Goal: Transaction & Acquisition: Subscribe to service/newsletter

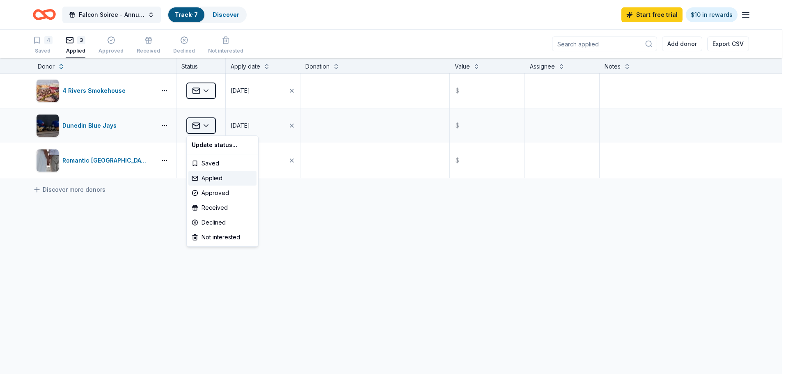
click at [210, 126] on html "Falcon Soiree - Annual Auction Track · 7 Discover Start free trial $10 in rewar…" at bounding box center [394, 187] width 788 height 374
click at [220, 194] on div "Approved" at bounding box center [222, 193] width 68 height 15
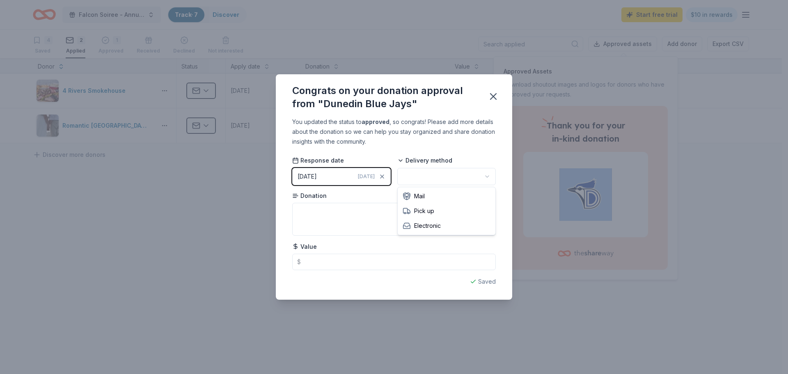
click at [458, 175] on html "Falcon Soiree - Annual Auction Track · 7 Discover Start free trial $10 in rewar…" at bounding box center [394, 187] width 788 height 374
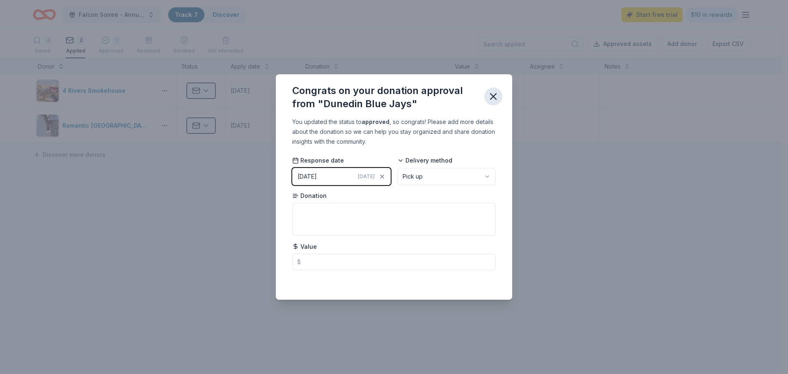
click at [495, 97] on icon "button" at bounding box center [494, 97] width 6 height 6
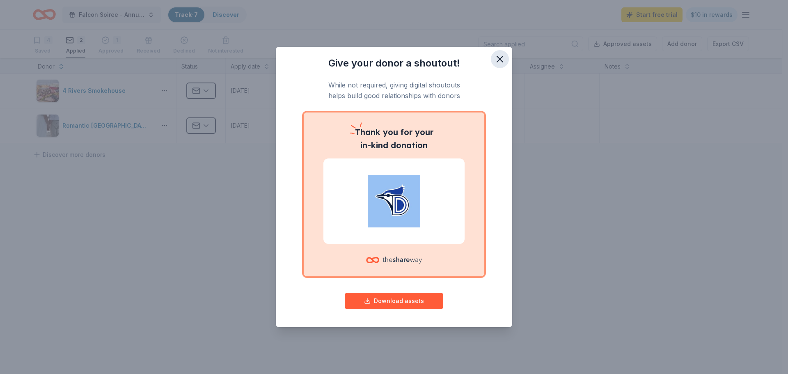
click at [509, 60] on button "button" at bounding box center [500, 59] width 18 height 18
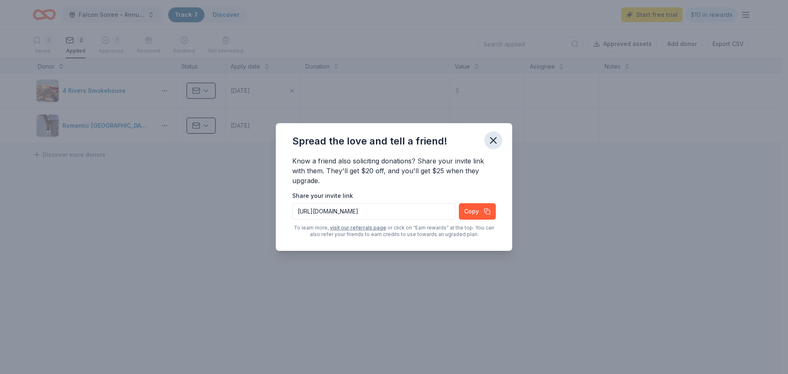
click at [493, 145] on icon "button" at bounding box center [493, 140] width 11 height 11
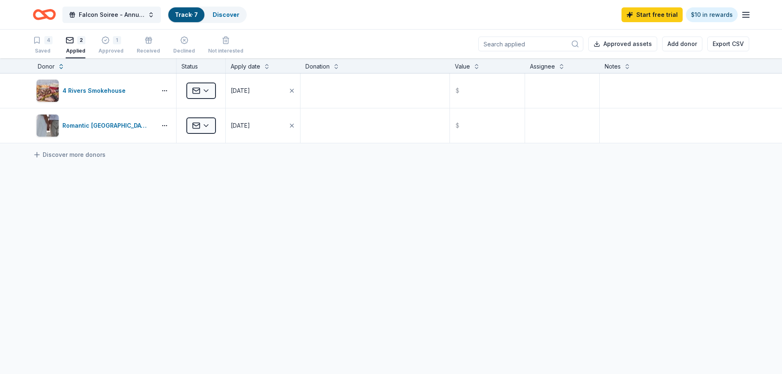
click at [49, 13] on icon "Home" at bounding box center [44, 14] width 23 height 19
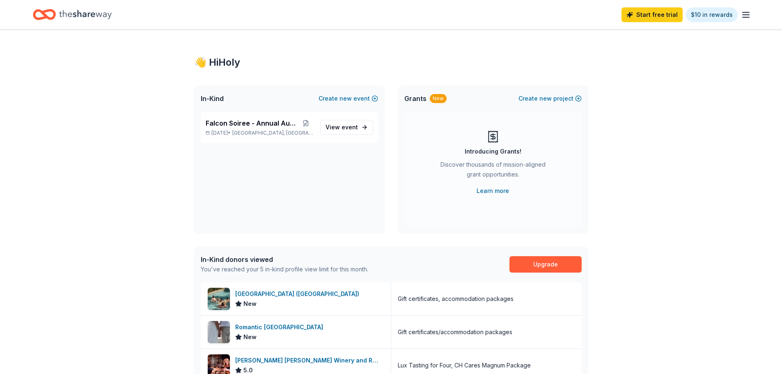
click at [95, 16] on icon "Home" at bounding box center [85, 14] width 53 height 17
click at [358, 122] on link "View event" at bounding box center [346, 127] width 53 height 15
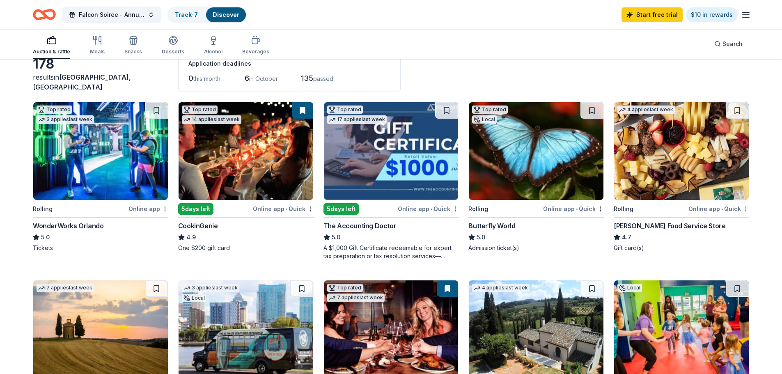
scroll to position [41, 0]
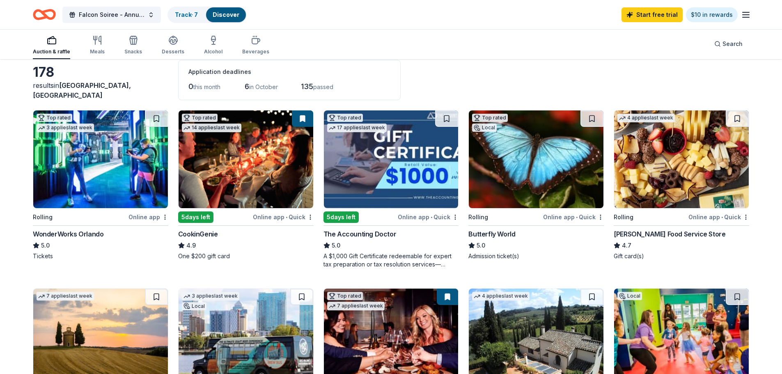
click at [714, 197] on img at bounding box center [681, 159] width 135 height 98
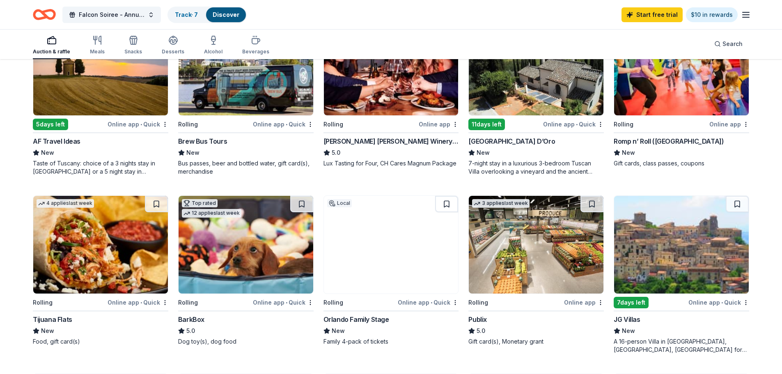
scroll to position [328, 0]
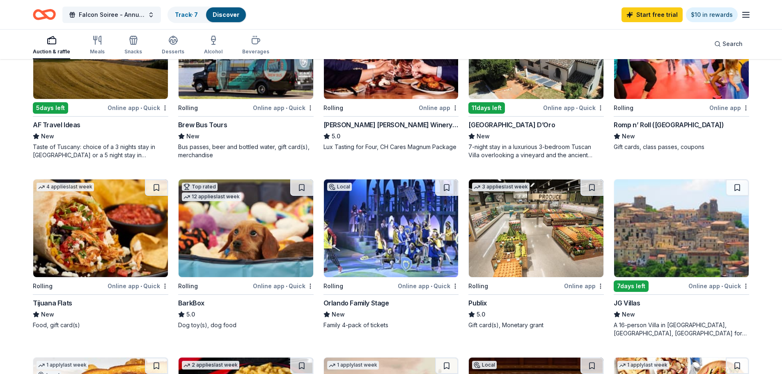
click at [138, 213] on img at bounding box center [100, 228] width 135 height 98
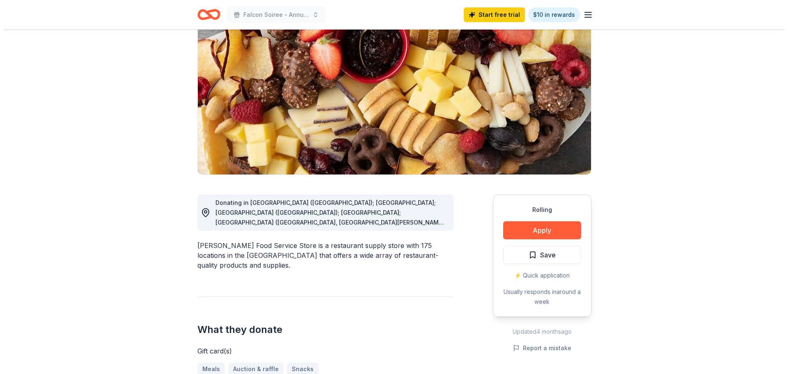
scroll to position [123, 0]
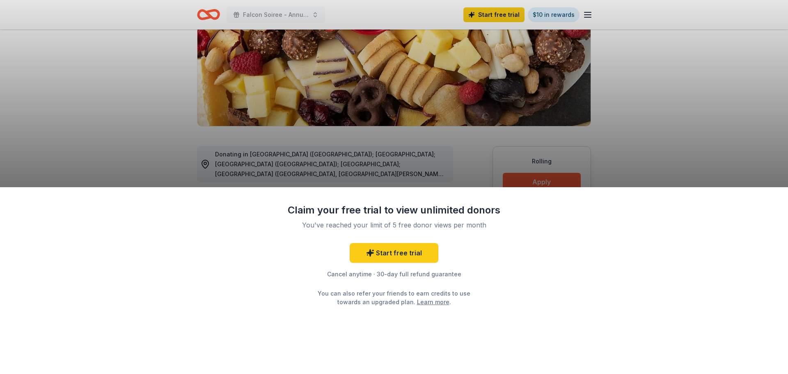
click at [560, 183] on div "Claim your free trial to view unlimited donors You've reached your limit of 5 f…" at bounding box center [394, 187] width 788 height 374
click at [490, 155] on div "Claim your free trial to view unlimited donors You've reached your limit of 5 f…" at bounding box center [394, 187] width 788 height 374
click at [542, 182] on div "Claim your free trial to view unlimited donors You've reached your limit of 5 f…" at bounding box center [394, 187] width 788 height 374
click at [407, 252] on link "Start free trial" at bounding box center [394, 253] width 89 height 20
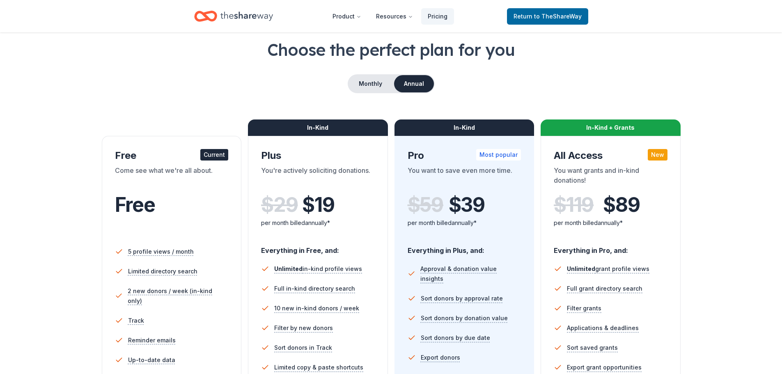
scroll to position [123, 0]
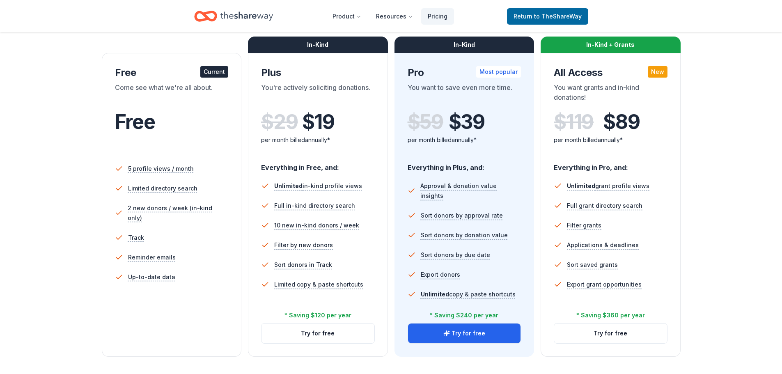
click at [186, 91] on div "Come see what we're all about." at bounding box center [172, 94] width 114 height 23
click at [296, 341] on button "Try for free" at bounding box center [318, 334] width 113 height 20
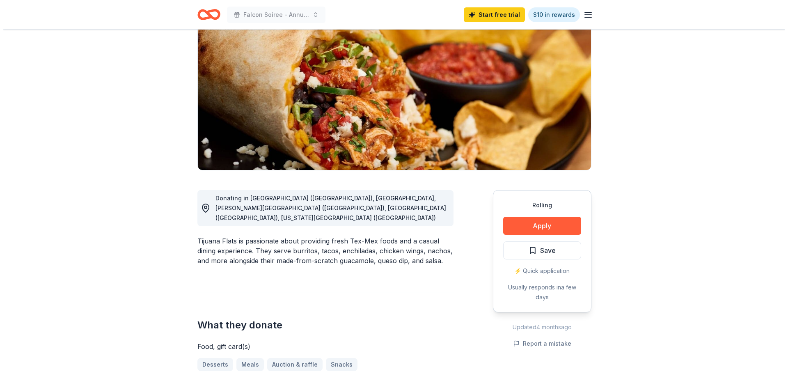
scroll to position [82, 0]
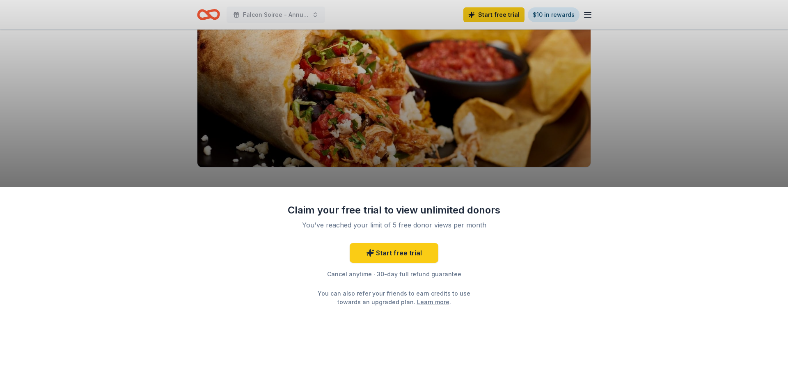
click at [541, 224] on div "Claim your free trial to view unlimited donors You've reached your limit of 5 f…" at bounding box center [394, 280] width 788 height 187
